Goal: Information Seeking & Learning: Find specific fact

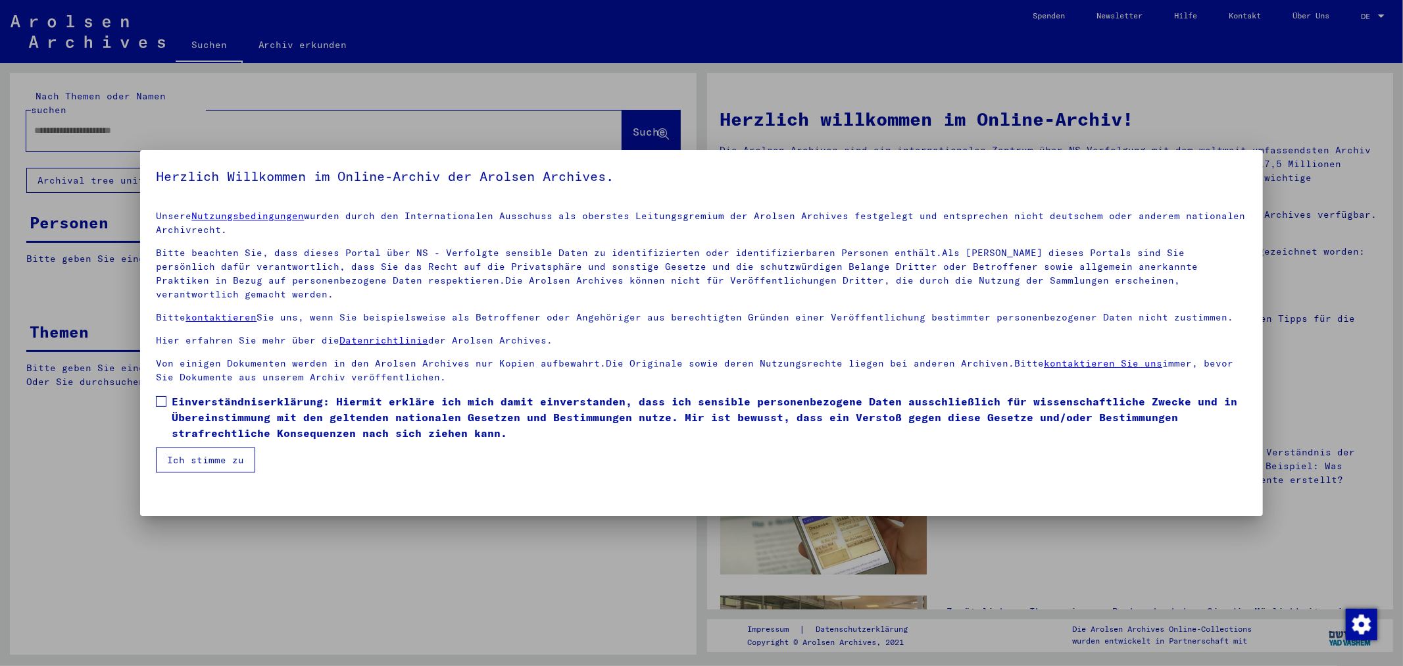
click at [195, 397] on span "Einverständniserklärung: Hiermit erkläre ich mich damit einverstanden, dass ich…" at bounding box center [709, 416] width 1075 height 47
click at [197, 447] on button "Ich stimme zu" at bounding box center [205, 459] width 99 height 25
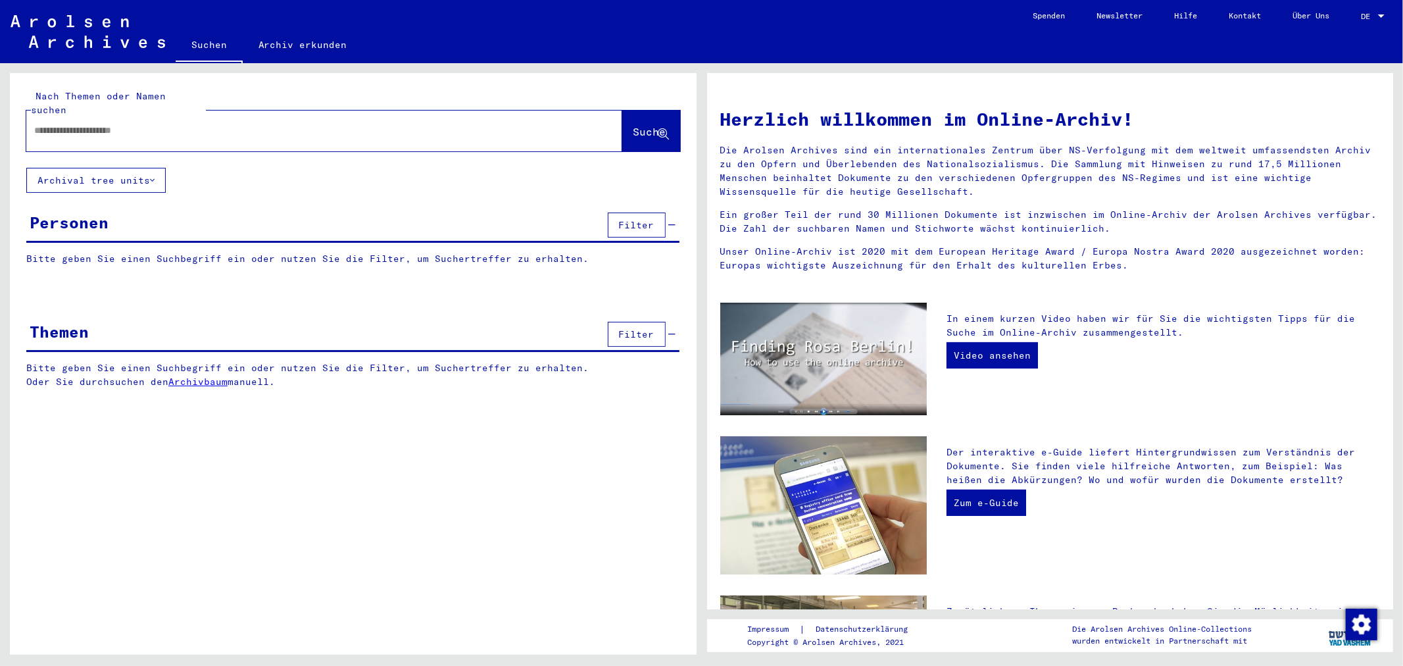
click at [110, 126] on div at bounding box center [304, 131] width 556 height 30
click at [125, 116] on div at bounding box center [304, 131] width 556 height 30
click at [125, 124] on input "text" at bounding box center [308, 131] width 548 height 14
paste input "**********"
click at [648, 135] on button "Suche" at bounding box center [651, 130] width 58 height 41
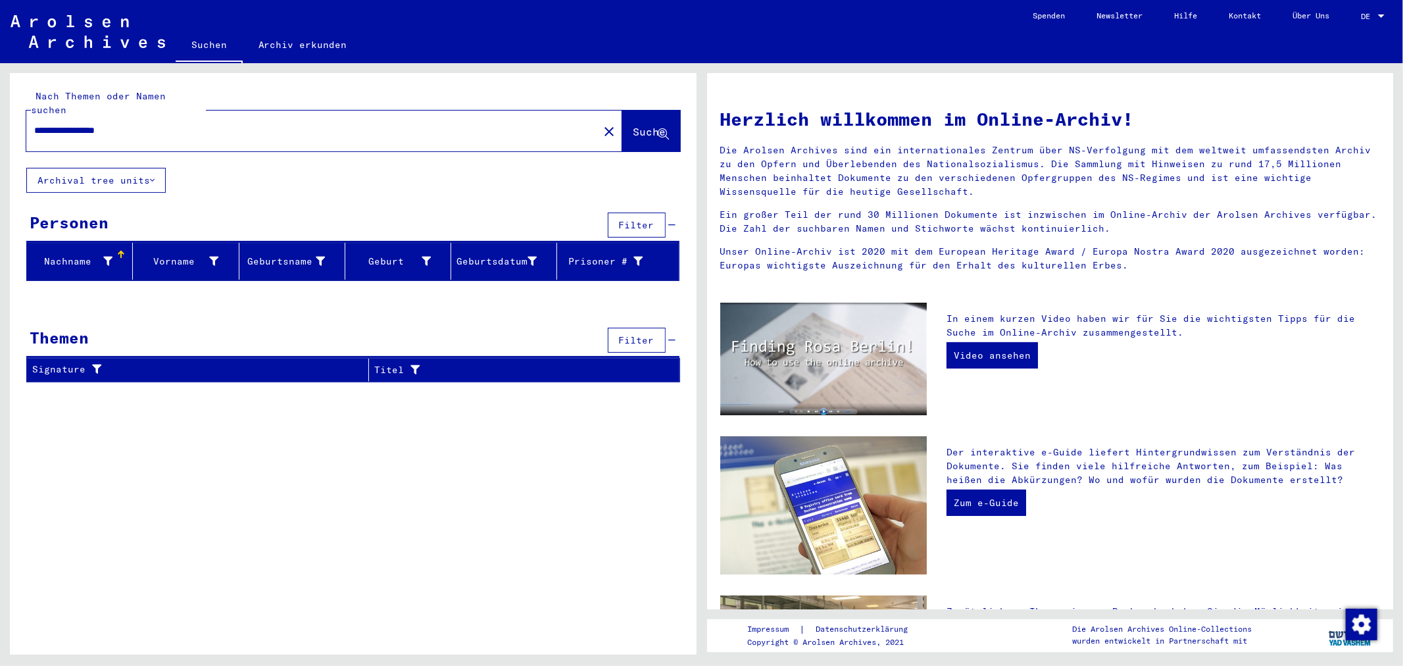
click at [86, 255] on div "Nachname" at bounding box center [72, 262] width 80 height 14
click at [595, 147] on div "**********" at bounding box center [353, 120] width 687 height 95
click at [599, 141] on div "**********" at bounding box center [353, 120] width 687 height 95
click at [103, 170] on button "Archival tree units" at bounding box center [95, 180] width 139 height 25
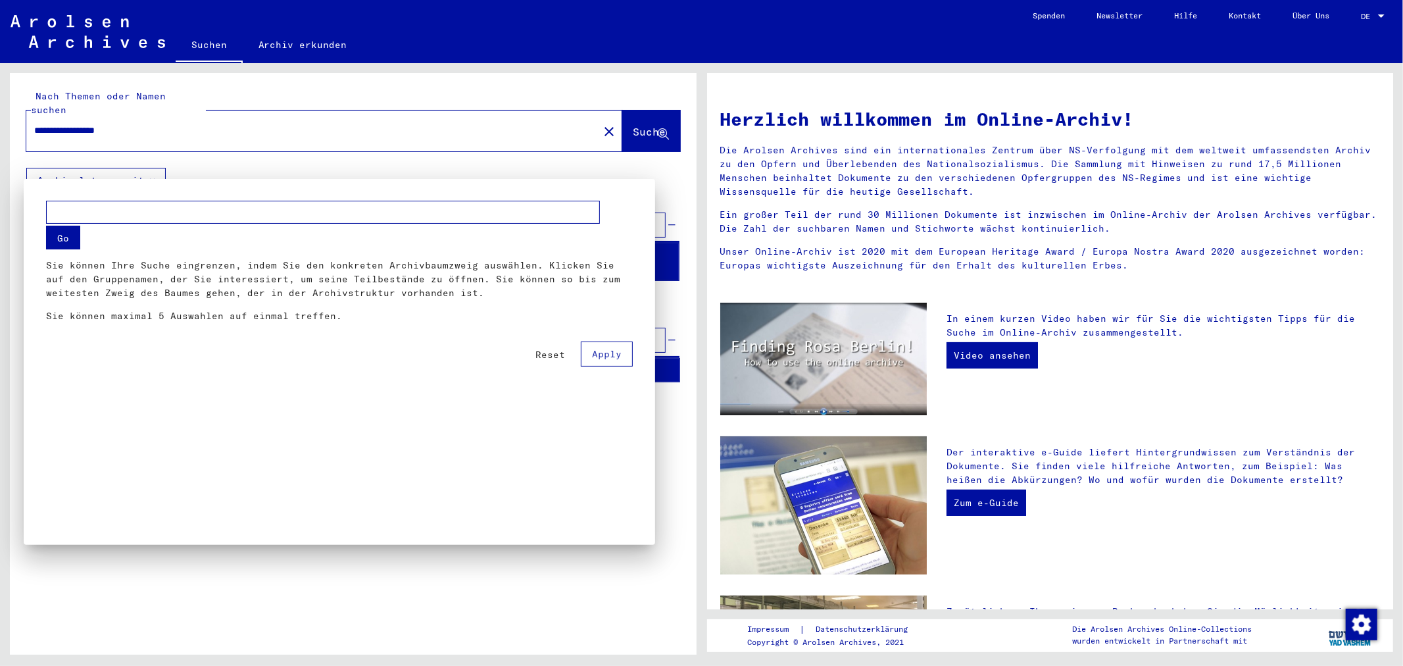
click at [103, 170] on div at bounding box center [701, 333] width 1403 height 666
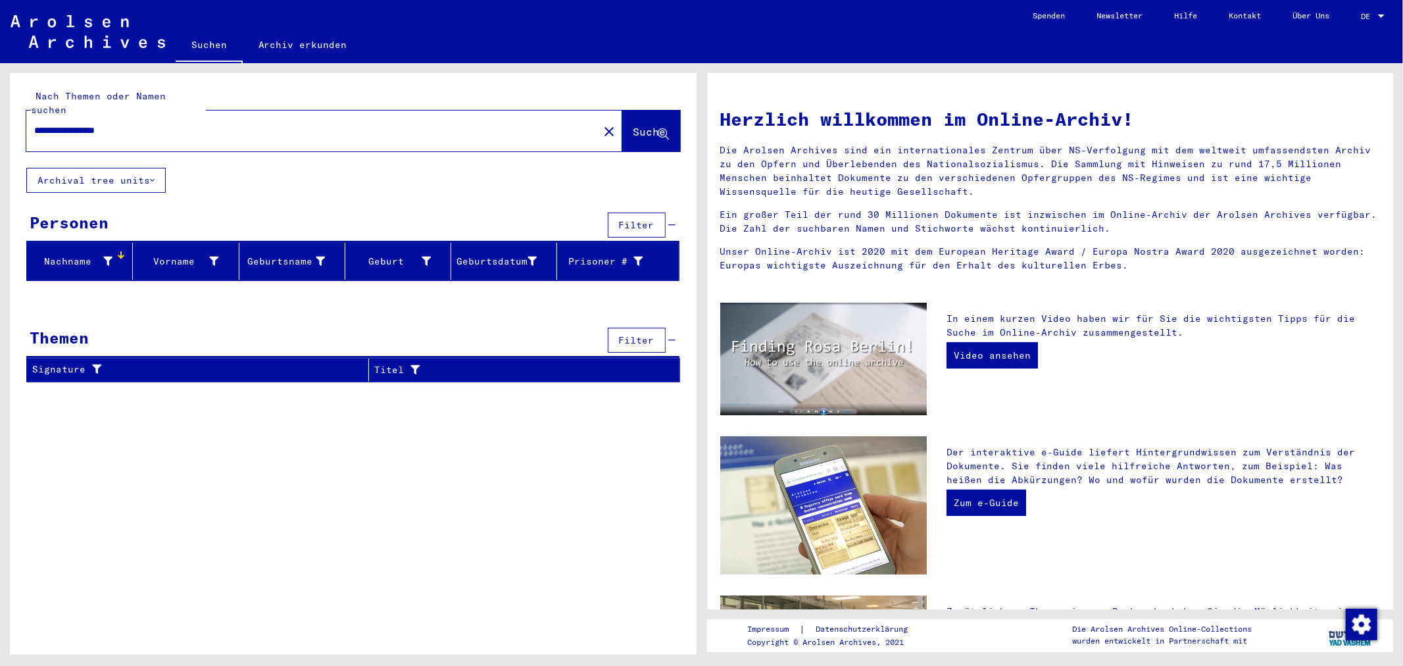
click at [92, 255] on div "Nachname" at bounding box center [72, 262] width 80 height 14
click at [673, 123] on button "Suche" at bounding box center [651, 130] width 58 height 41
click at [484, 124] on input "**********" at bounding box center [308, 131] width 548 height 14
type input "**********"
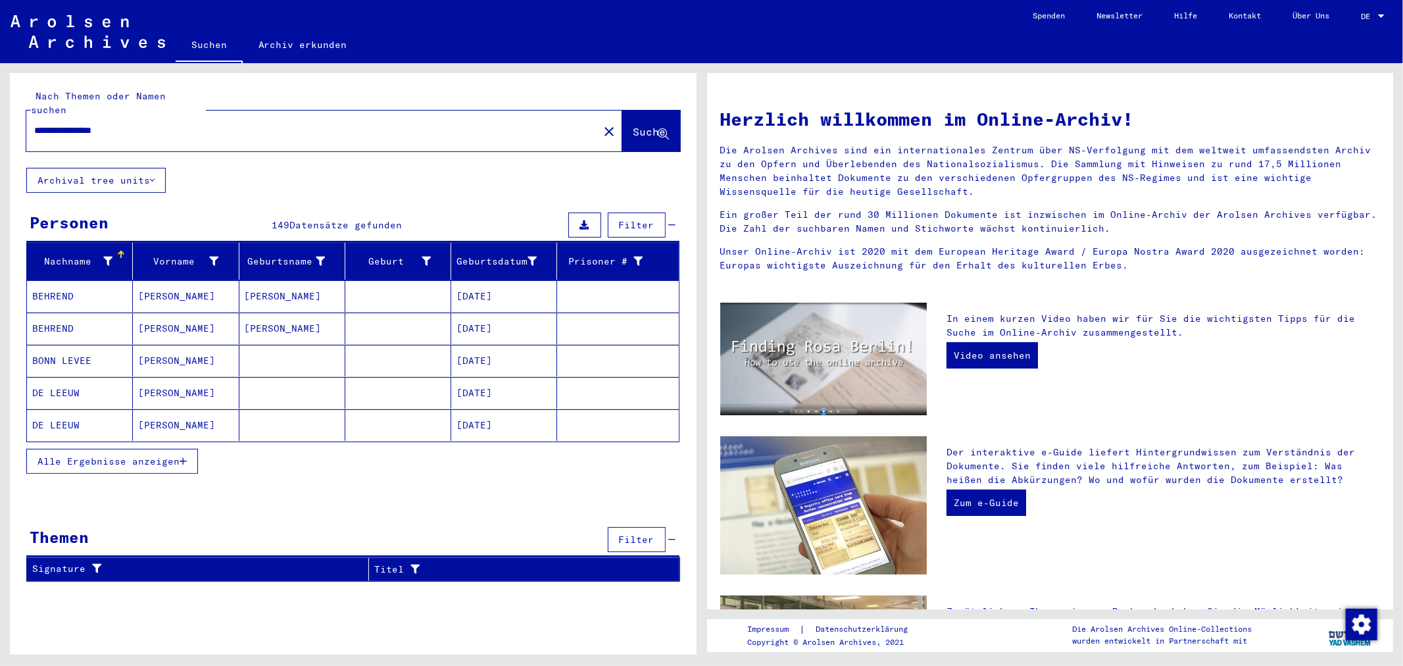
click at [122, 455] on span "Alle Ergebnisse anzeigen" at bounding box center [108, 461] width 142 height 12
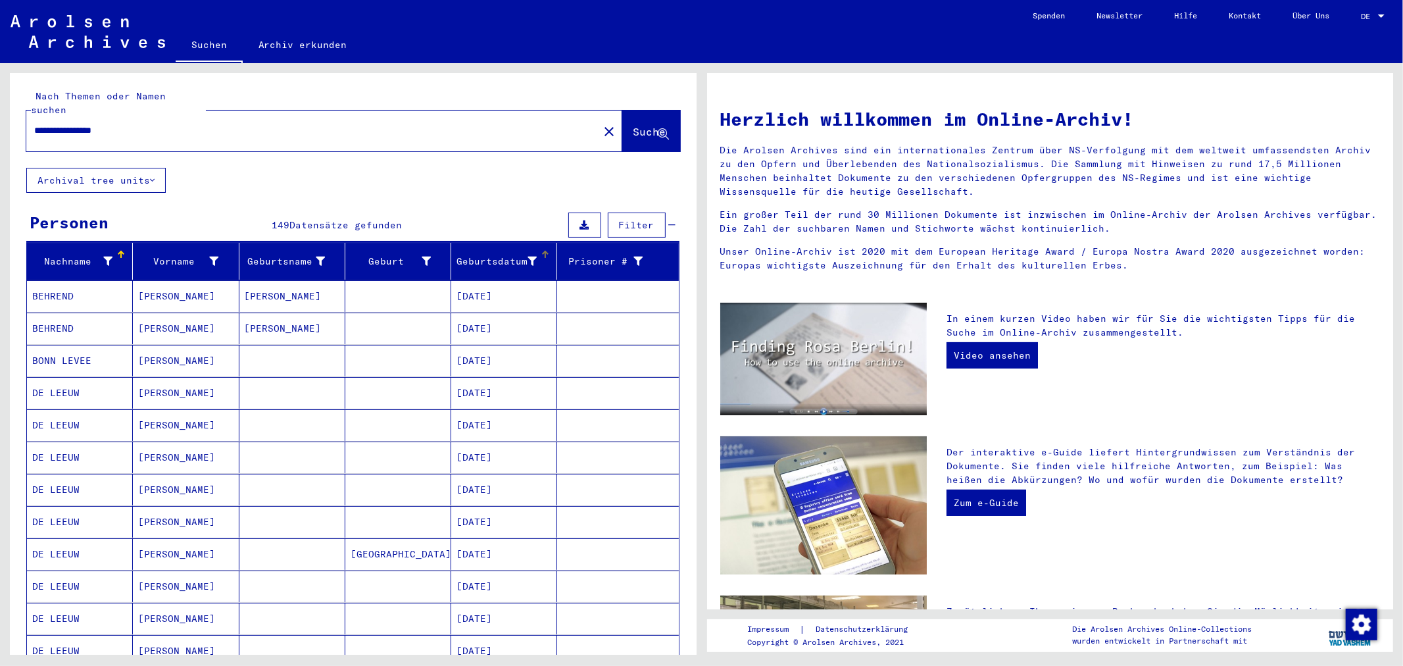
click at [502, 255] on div "Geburtsdatum" at bounding box center [496, 262] width 80 height 14
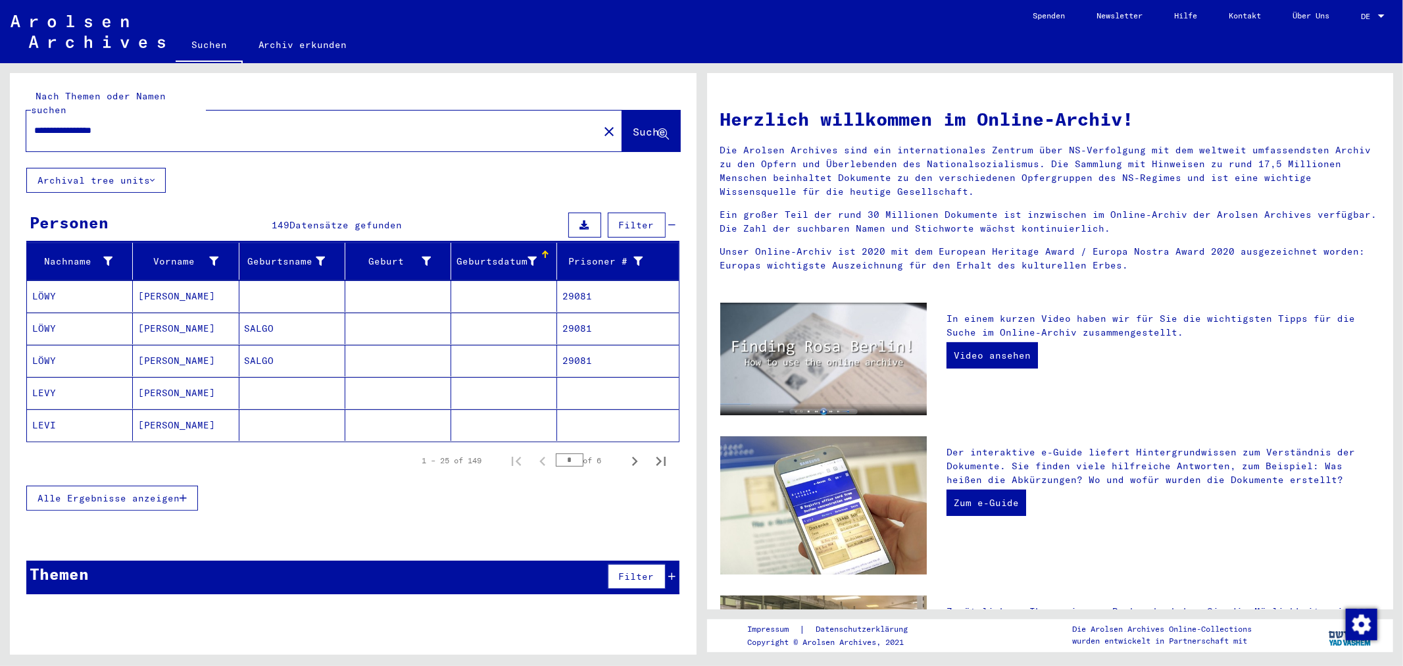
click at [502, 255] on div "Geburtsdatum" at bounding box center [496, 262] width 80 height 14
click at [628, 452] on icon "Next page" at bounding box center [634, 461] width 18 height 18
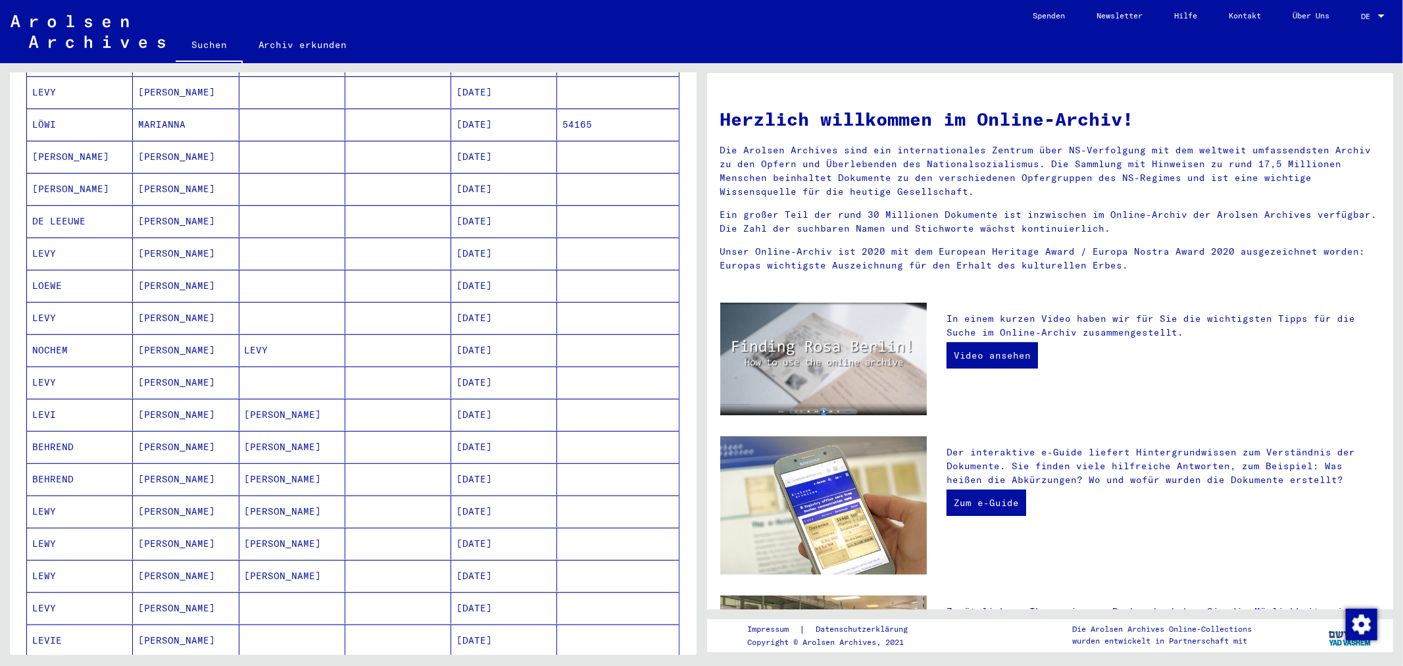
scroll to position [584, 0]
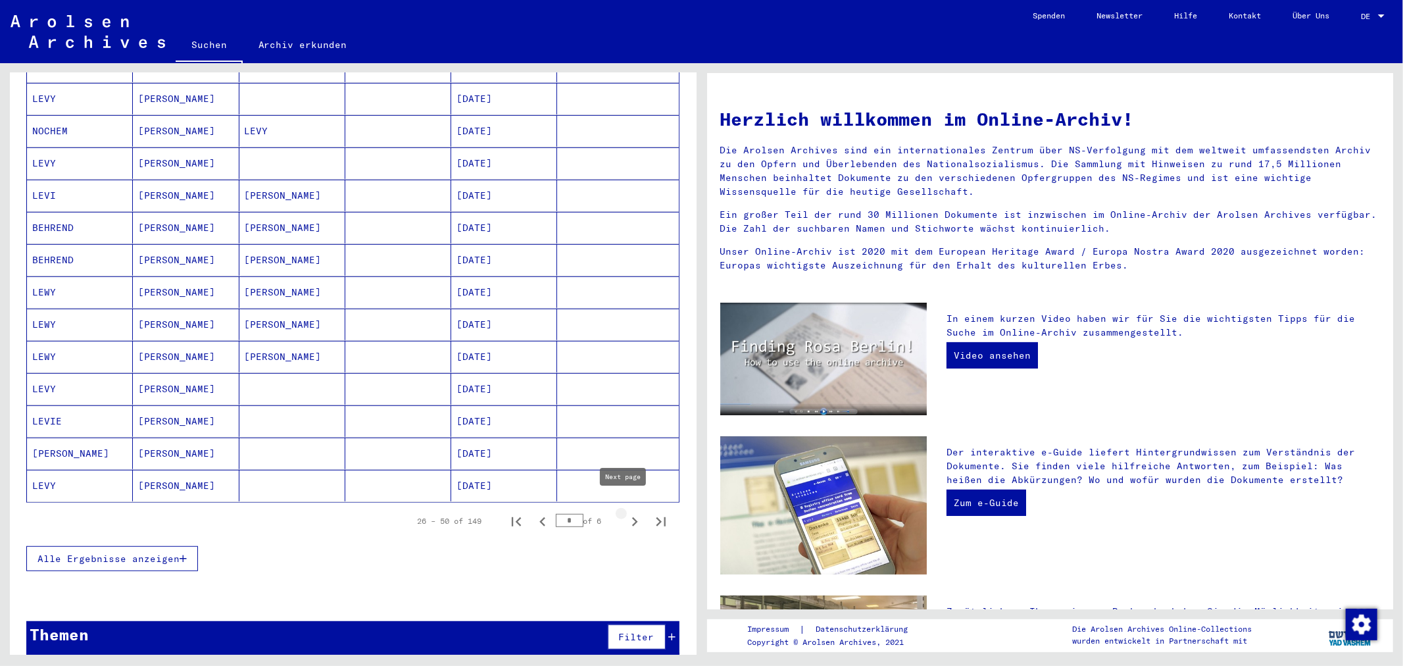
click at [625, 512] on icon "Next page" at bounding box center [634, 521] width 18 height 18
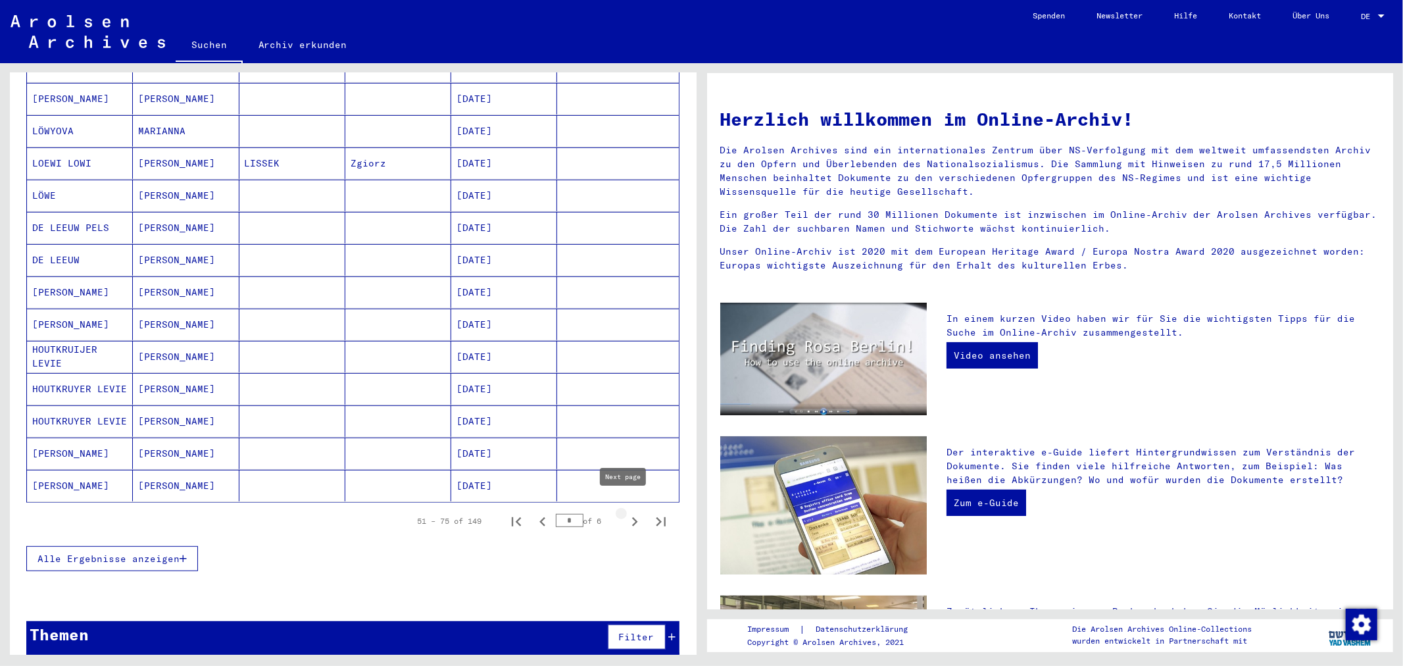
click at [621, 508] on button "Next page" at bounding box center [634, 521] width 26 height 26
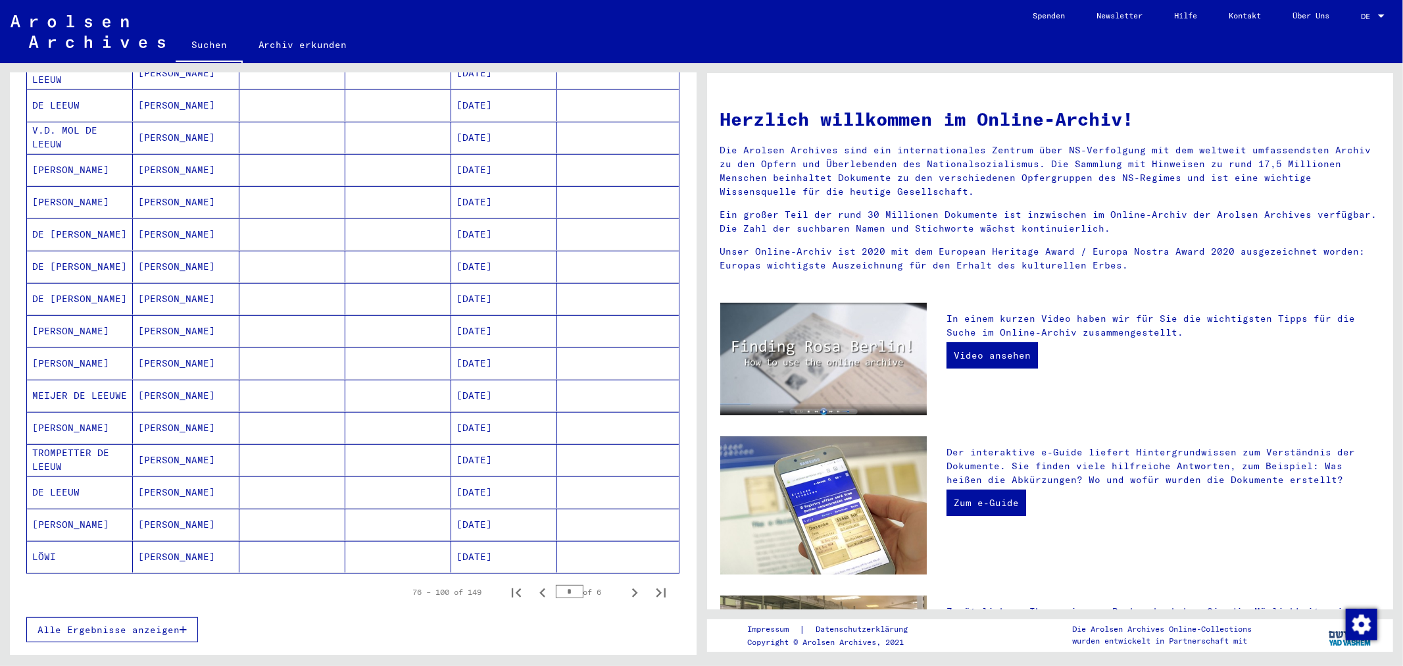
scroll to position [74, 0]
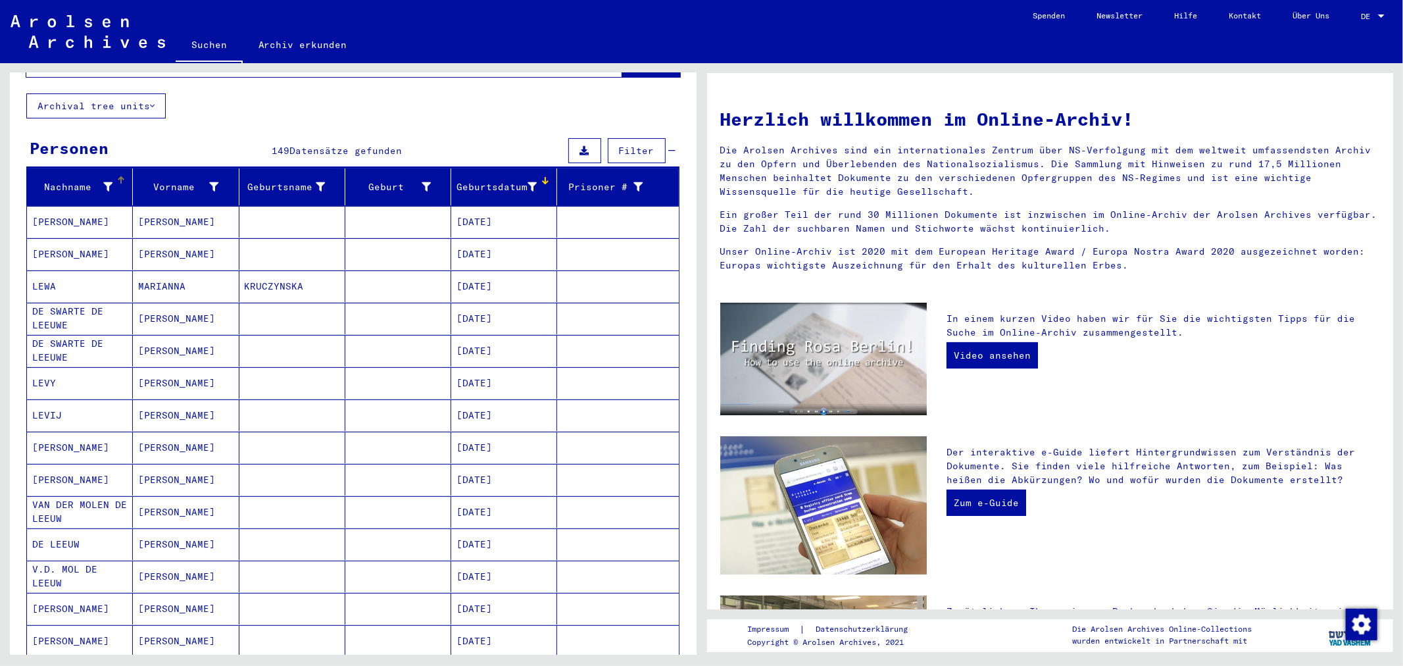
click at [89, 176] on div "Nachname" at bounding box center [82, 186] width 100 height 21
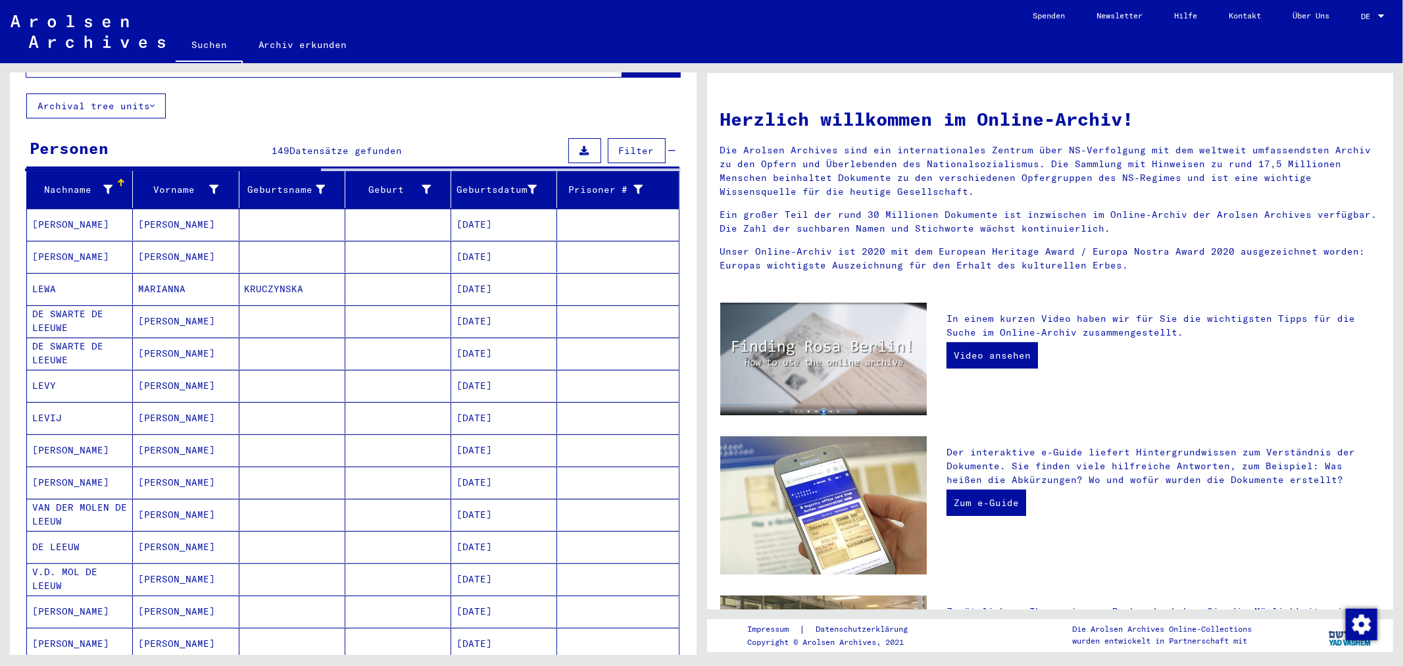
click at [120, 179] on div at bounding box center [121, 180] width 2 height 2
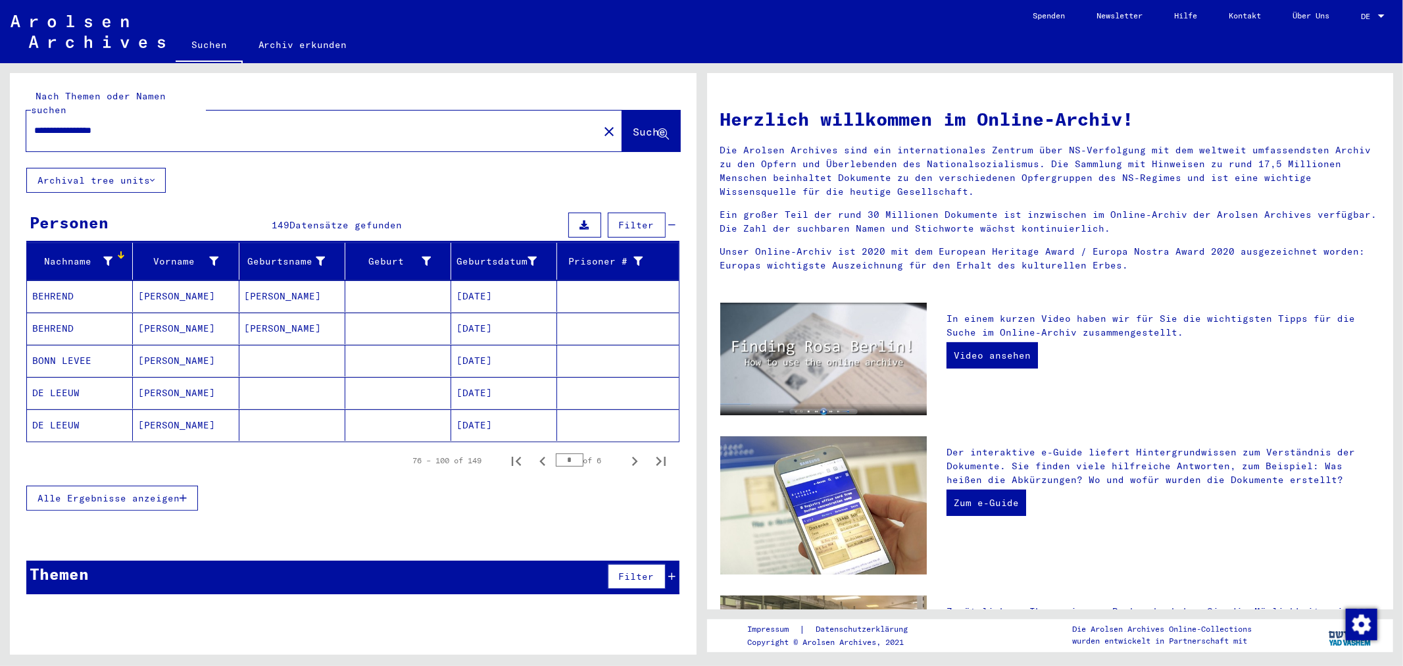
scroll to position [0, 0]
click at [80, 255] on div "Nachname" at bounding box center [72, 262] width 80 height 14
click at [628, 452] on icon "Next page" at bounding box center [634, 461] width 18 height 18
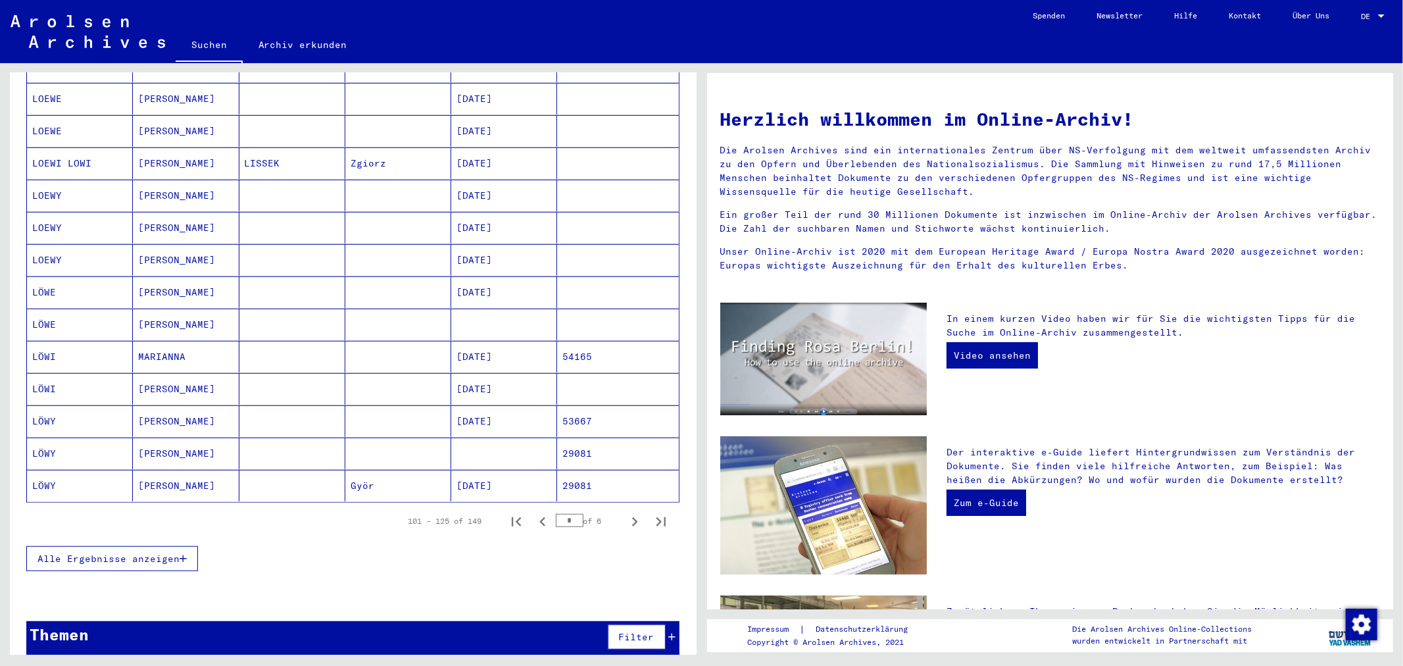
scroll to position [586, 0]
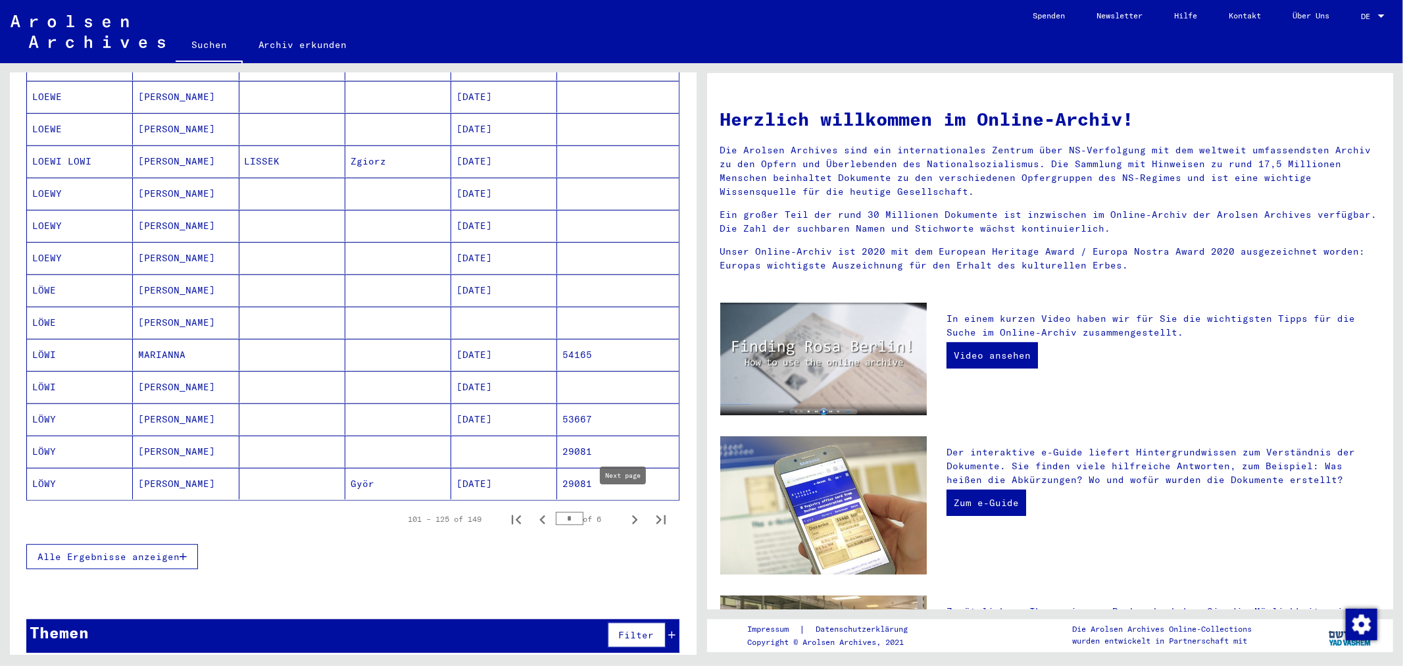
click at [627, 510] on icon "Next page" at bounding box center [634, 519] width 18 height 18
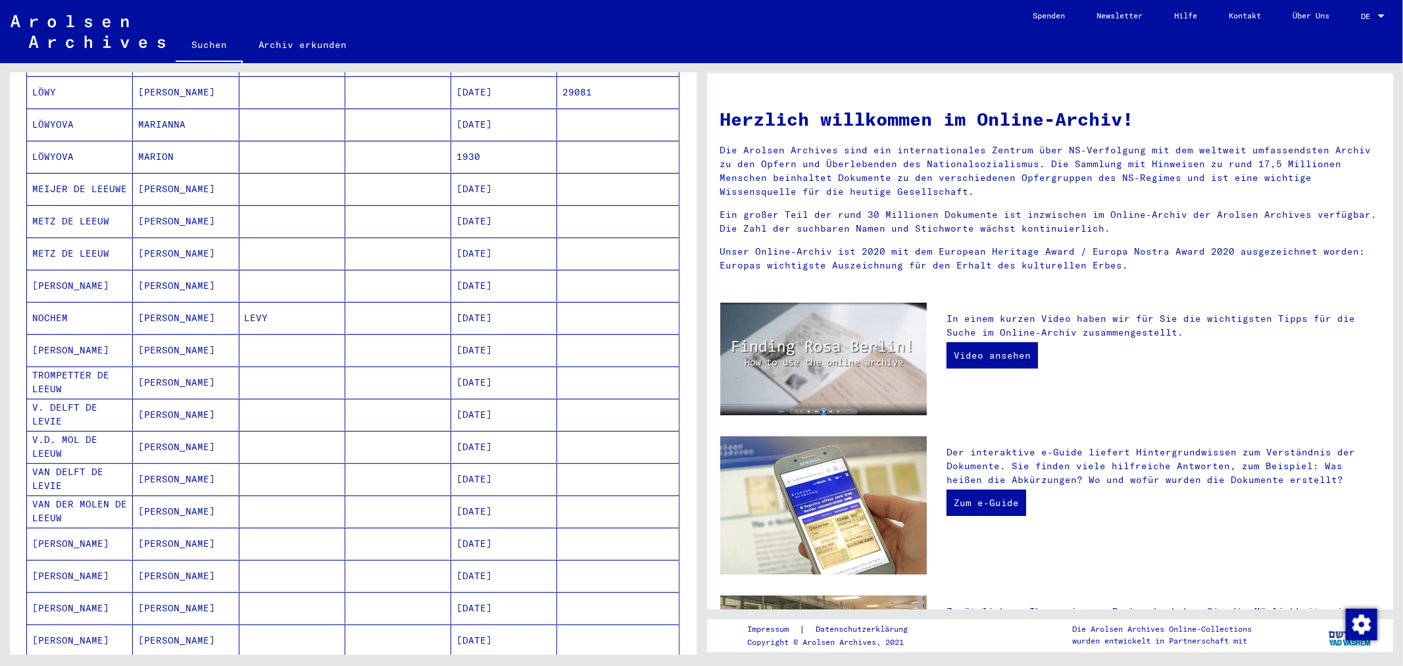
scroll to position [553, 0]
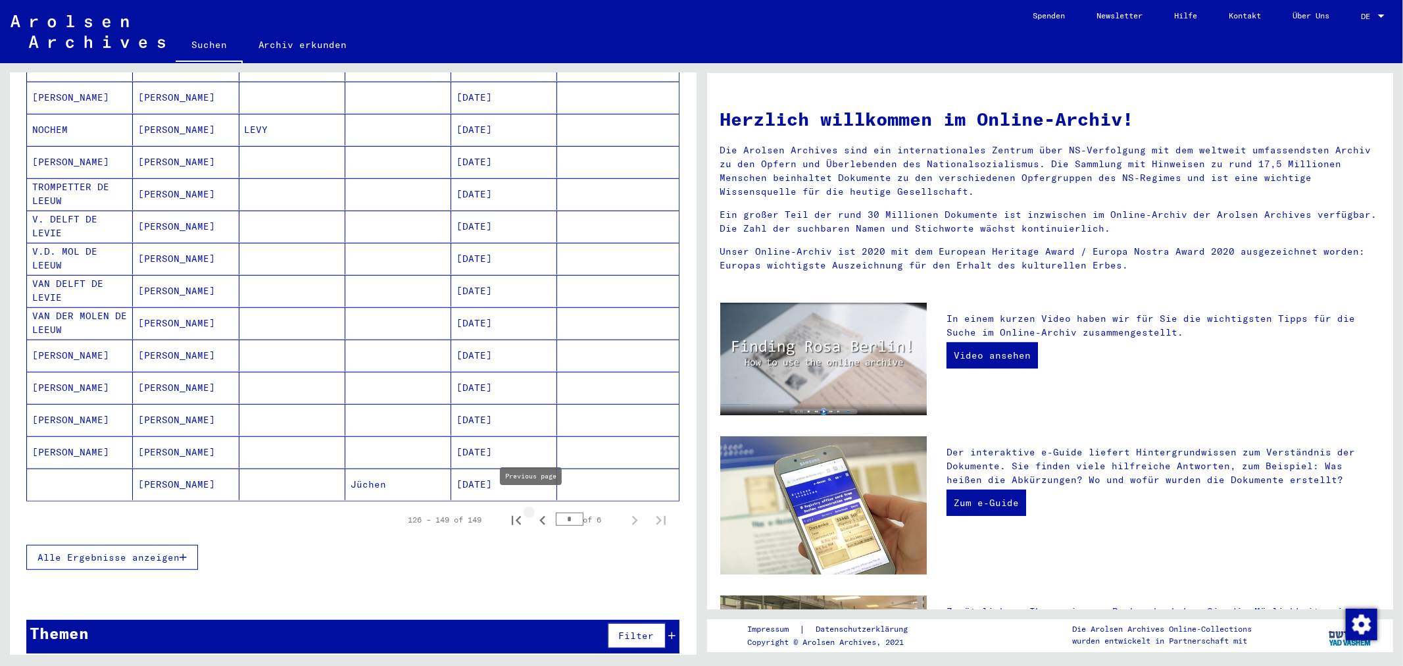
click at [539, 516] on icon "Previous page" at bounding box center [542, 520] width 6 height 9
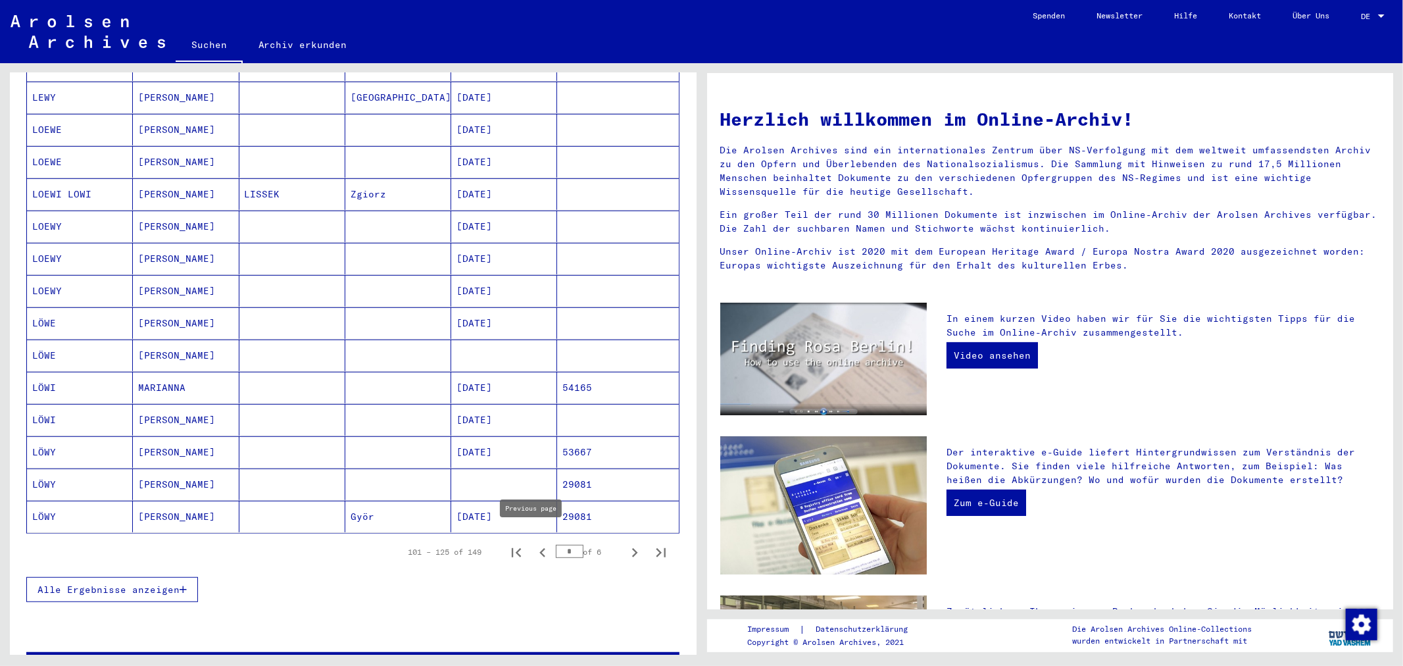
click at [541, 543] on button "Previous page" at bounding box center [542, 552] width 26 height 26
type input "*"
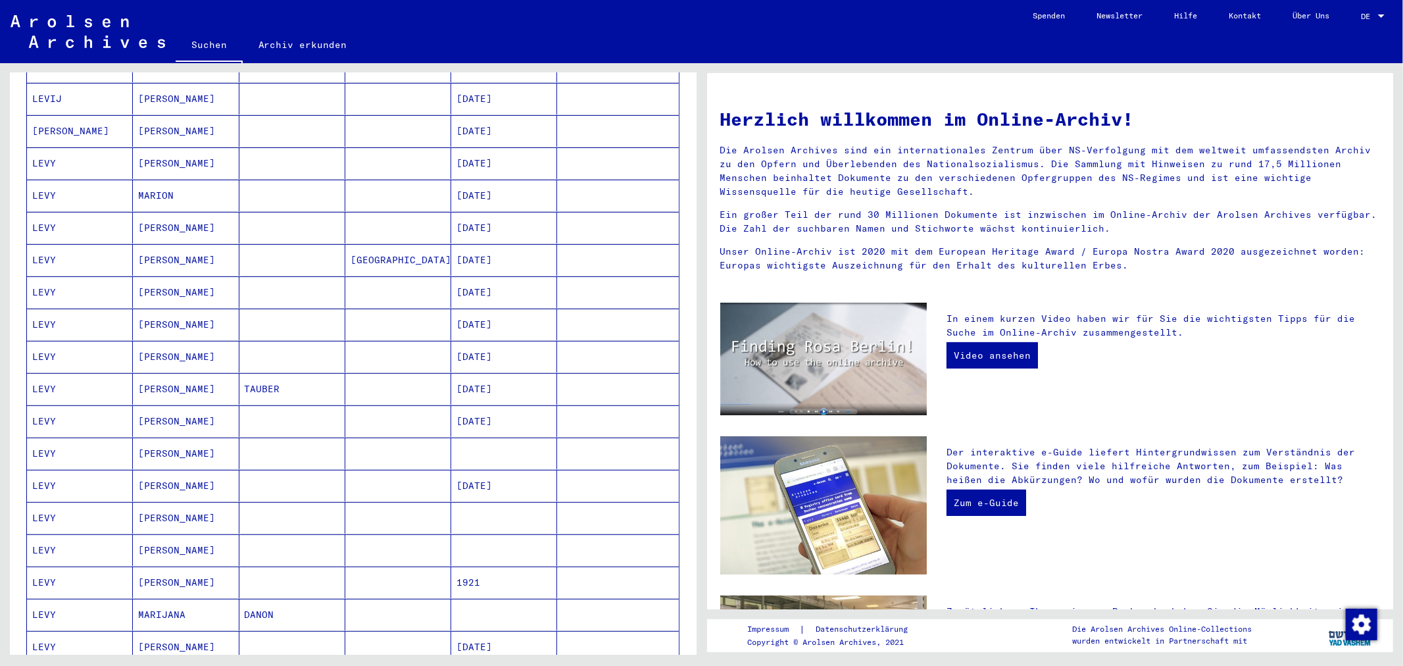
scroll to position [41, 0]
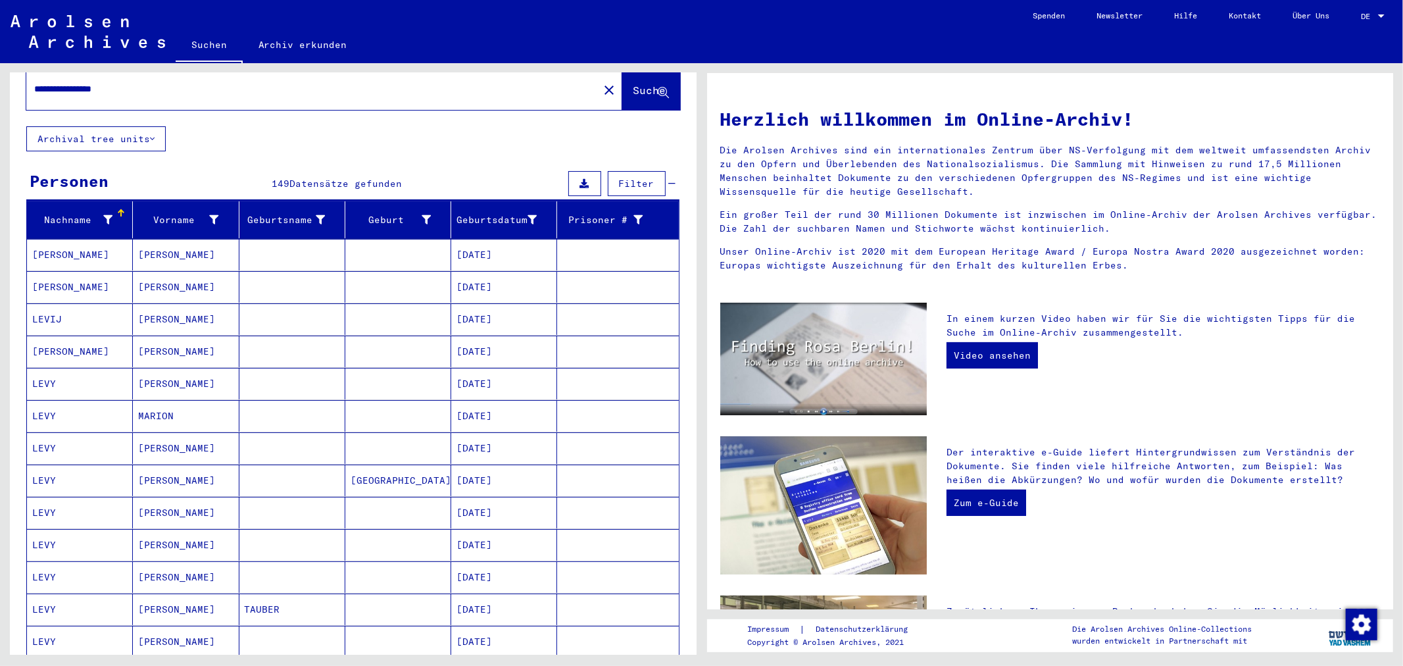
click at [482, 441] on mat-cell "[DATE]" at bounding box center [504, 448] width 106 height 32
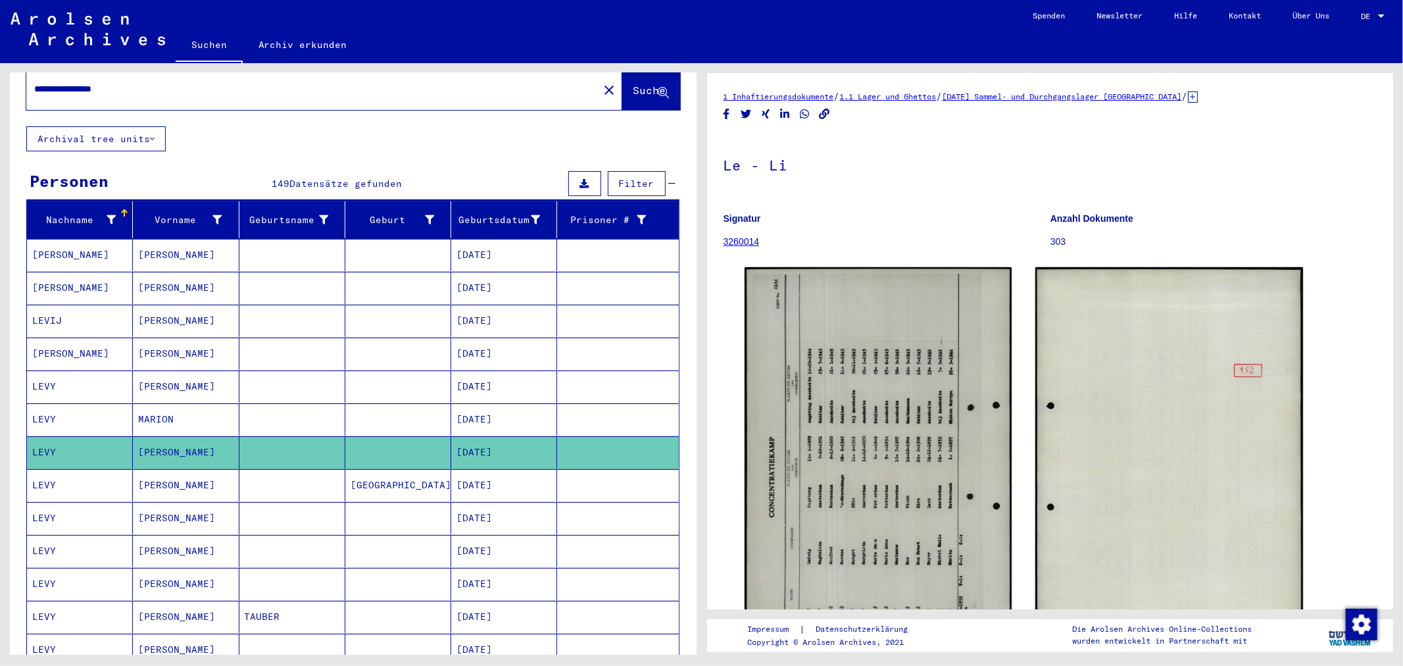
click at [334, 472] on mat-cell at bounding box center [292, 485] width 106 height 32
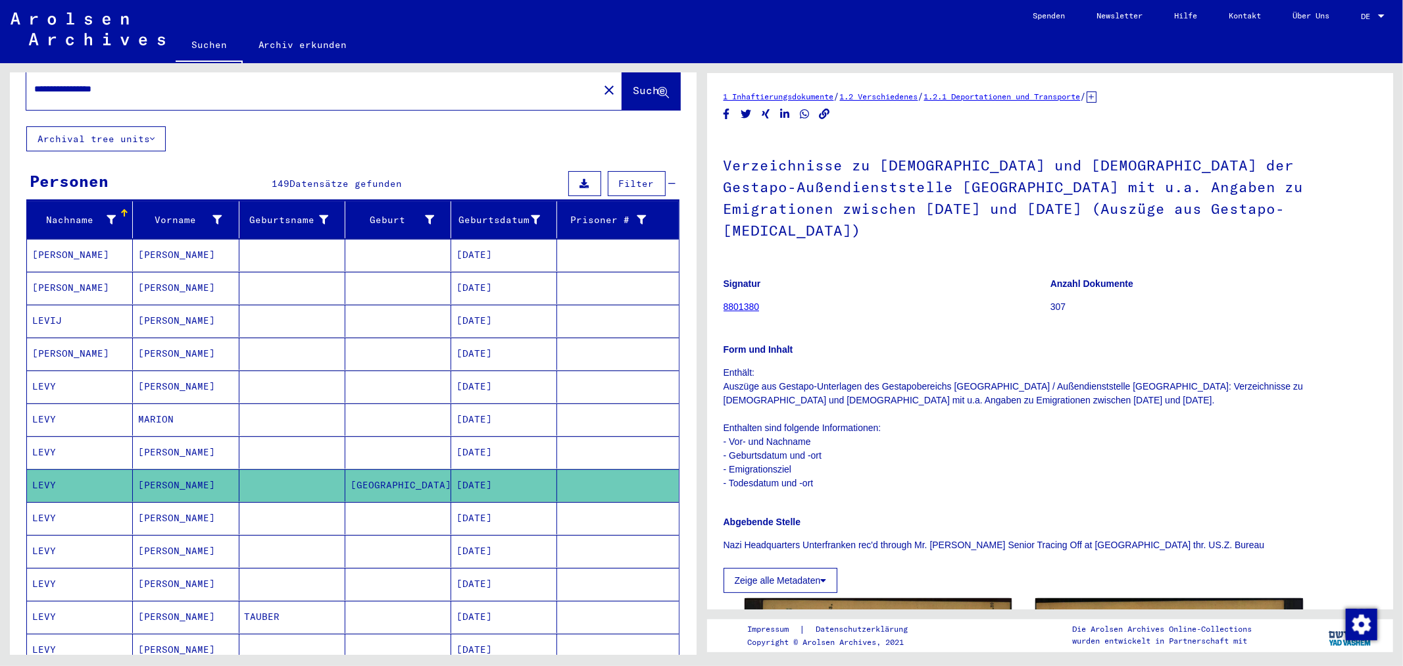
click at [304, 517] on mat-cell at bounding box center [292, 518] width 106 height 32
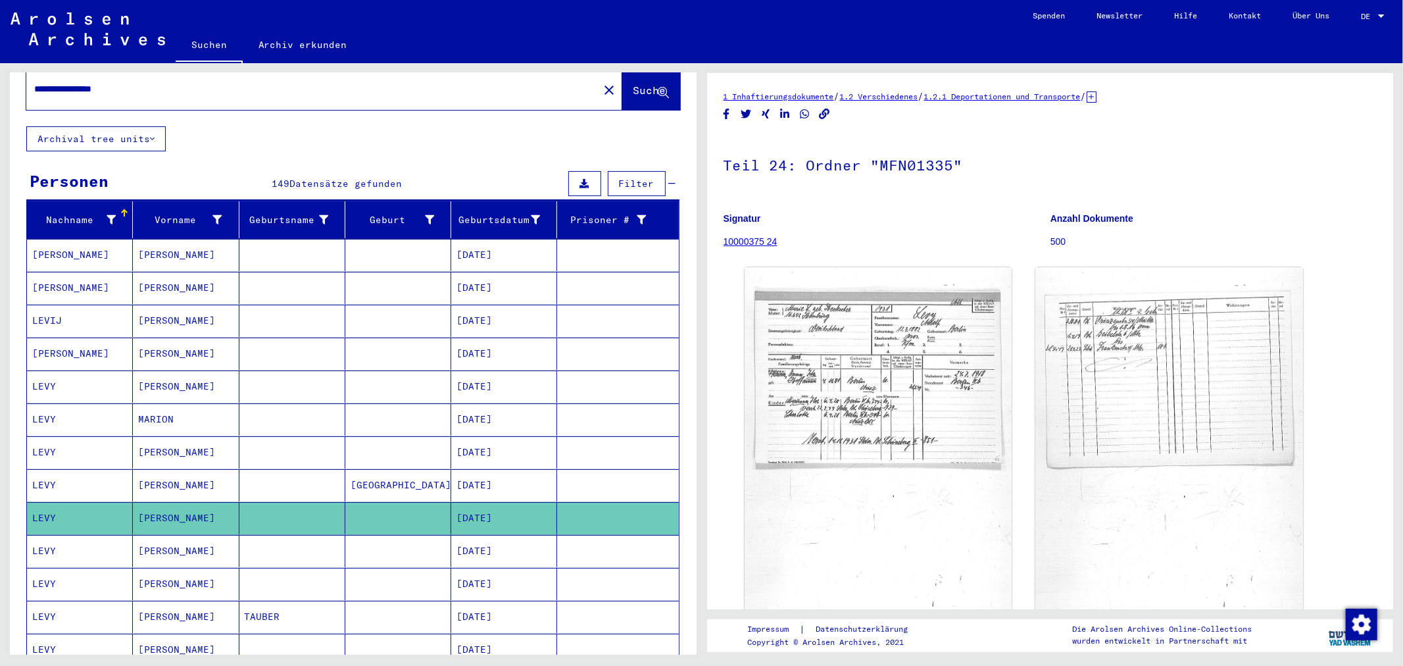
click at [284, 535] on mat-cell at bounding box center [292, 551] width 106 height 32
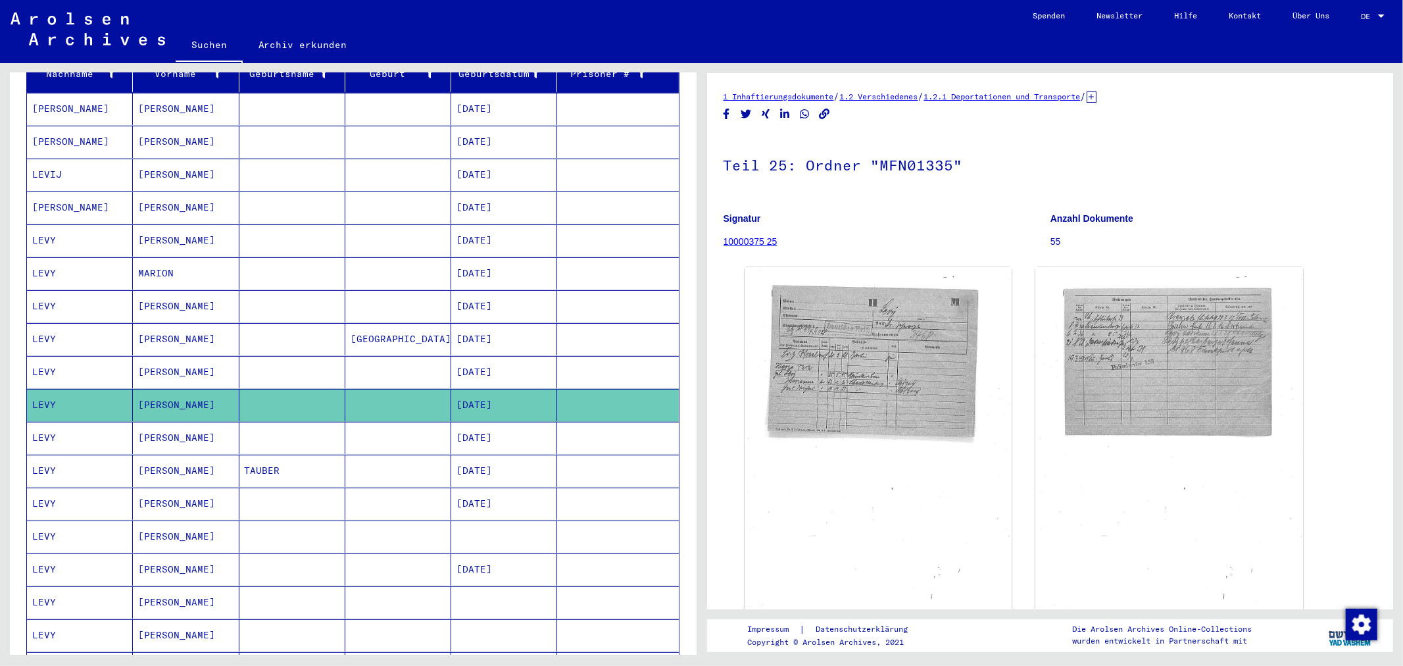
click at [283, 487] on mat-cell at bounding box center [292, 503] width 106 height 32
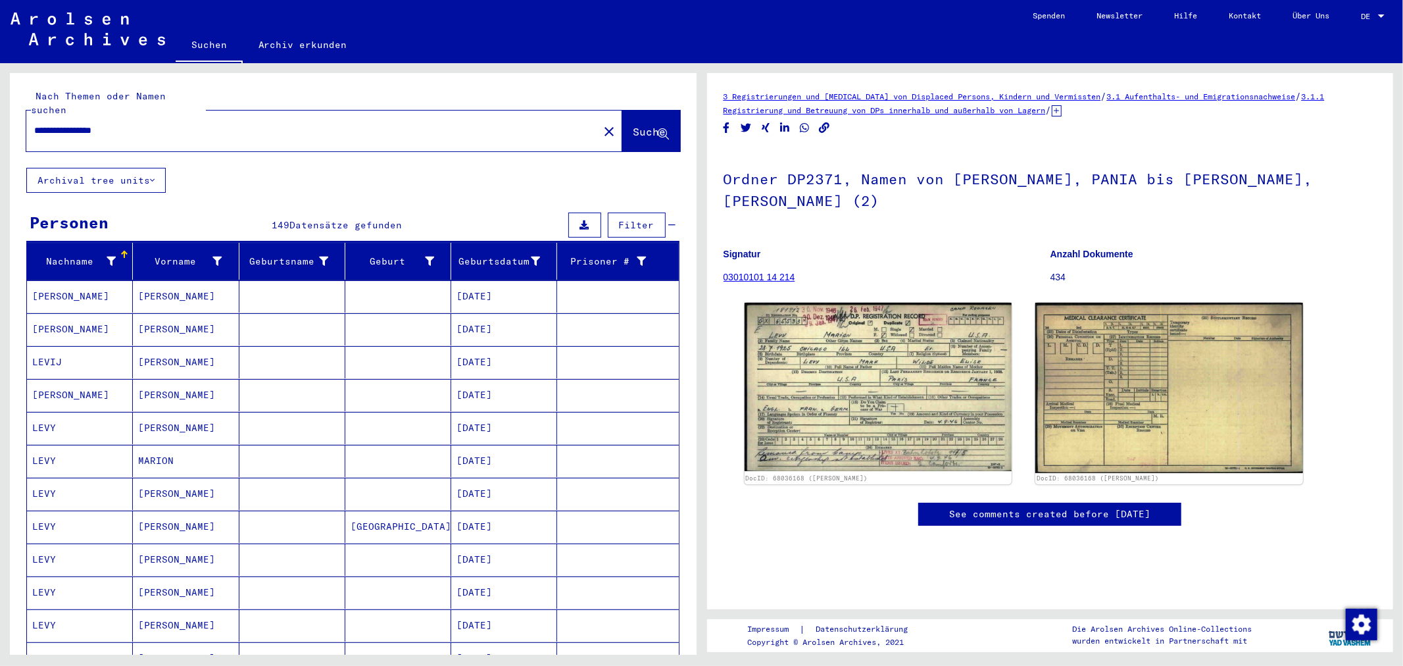
click at [195, 128] on div "**********" at bounding box center [308, 131] width 564 height 30
drag, startPoint x: 204, startPoint y: 119, endPoint x: 0, endPoint y: 125, distance: 204.0
click at [0, 124] on div "**********" at bounding box center [350, 358] width 701 height 591
